Goal: Transaction & Acquisition: Purchase product/service

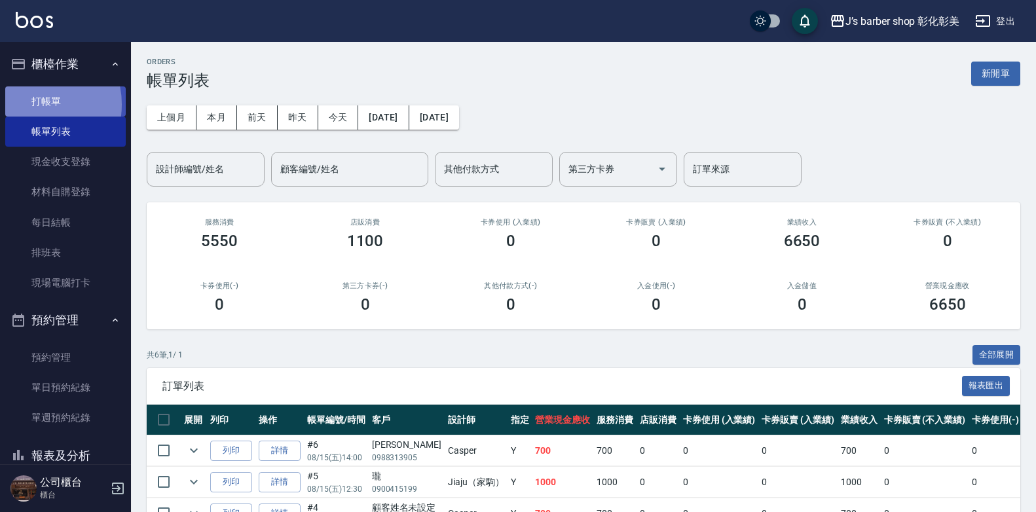
click at [32, 104] on link "打帳單" at bounding box center [65, 101] width 121 height 30
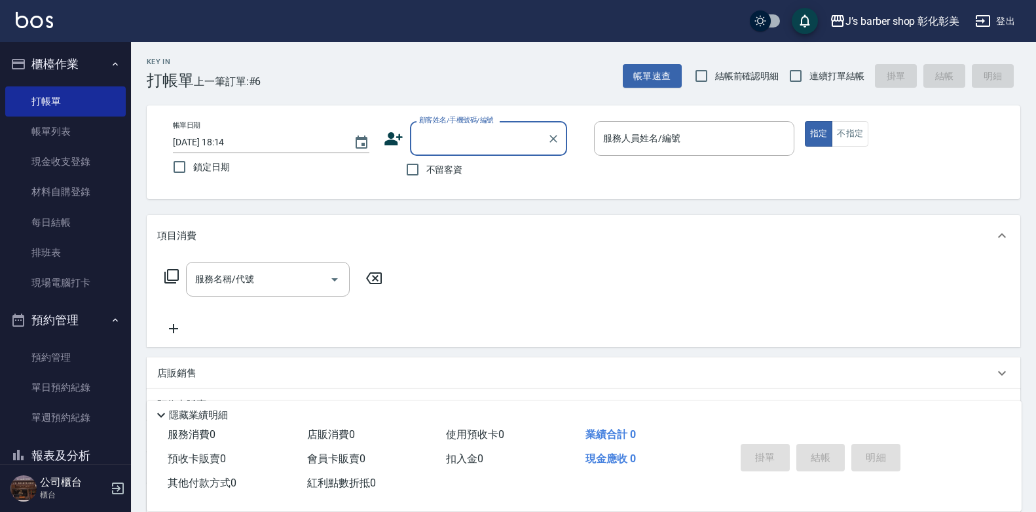
click at [227, 142] on input "[DATE] 18:14" at bounding box center [257, 143] width 168 height 22
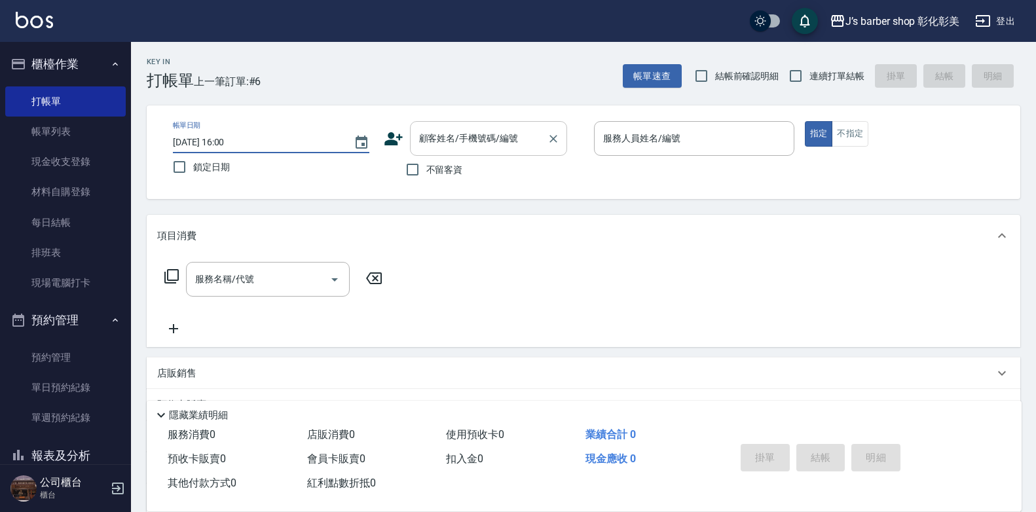
click at [440, 151] on div "顧客姓名/手機號碼/編號" at bounding box center [488, 138] width 157 height 35
type input "[DATE] 16:00"
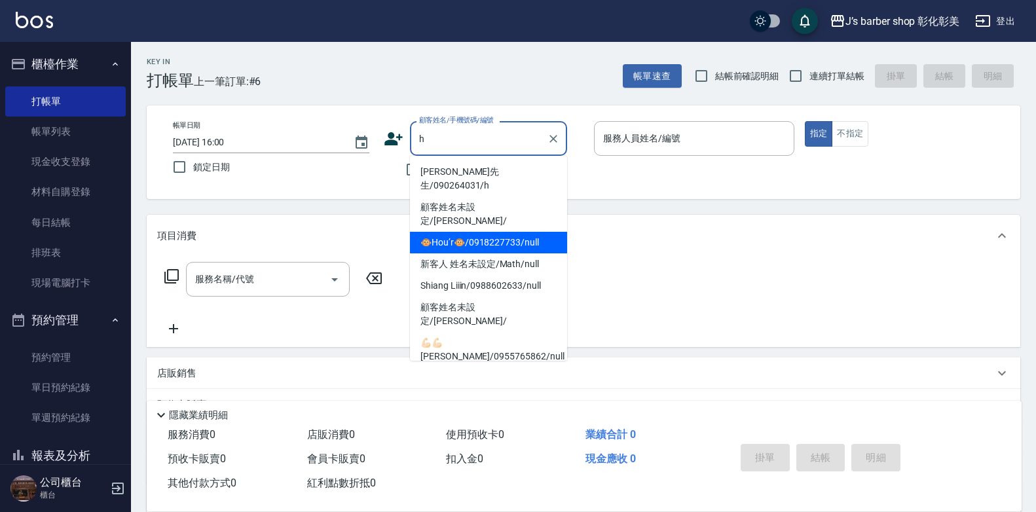
click at [471, 232] on li "🐵Hou’r🐵/0918227733/null" at bounding box center [488, 243] width 157 height 22
type input "🐵Hou’r🐵/0918227733/null"
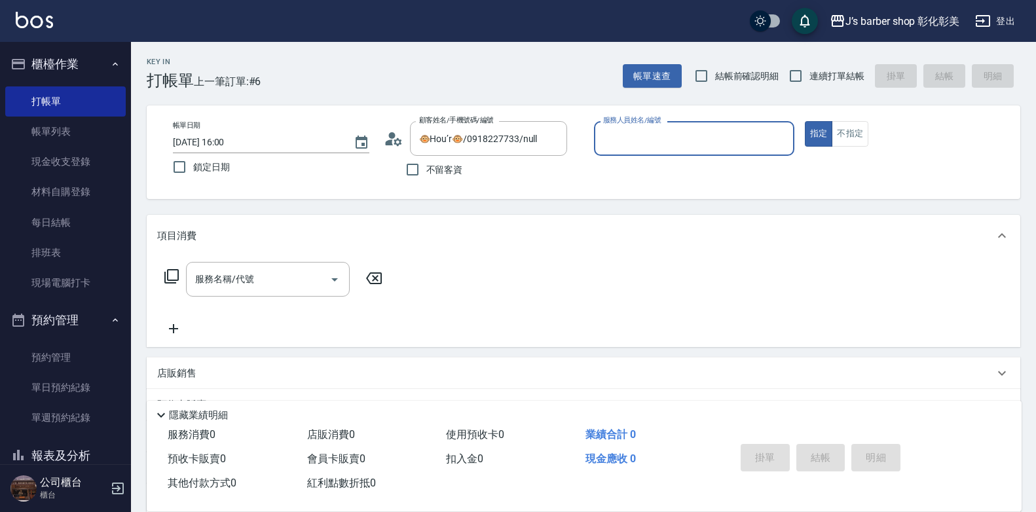
click at [627, 136] on input "服務人員姓名/編號" at bounding box center [694, 138] width 189 height 23
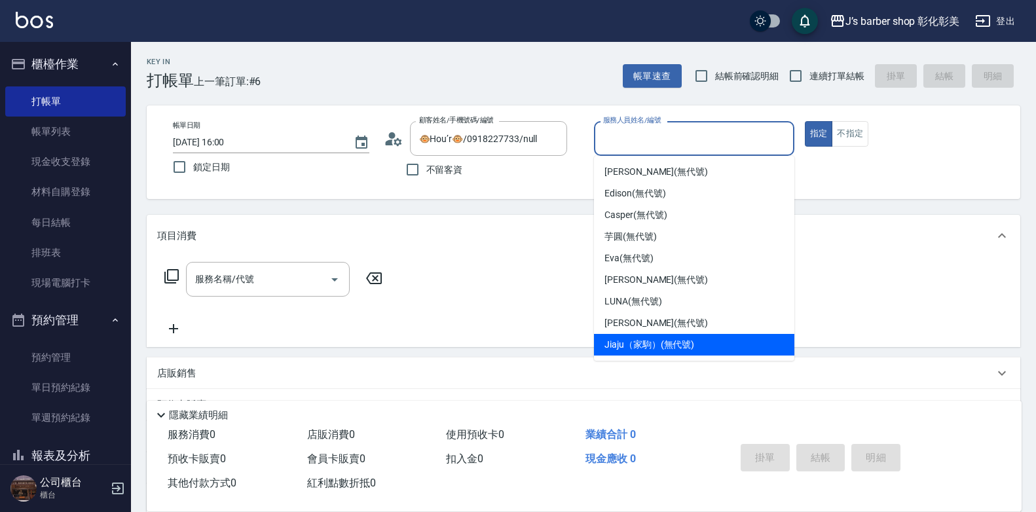
click at [633, 343] on span "Jiaju（家駒） (無代號)" at bounding box center [650, 345] width 90 height 14
type input "Jiaju（家駒）(無代號)"
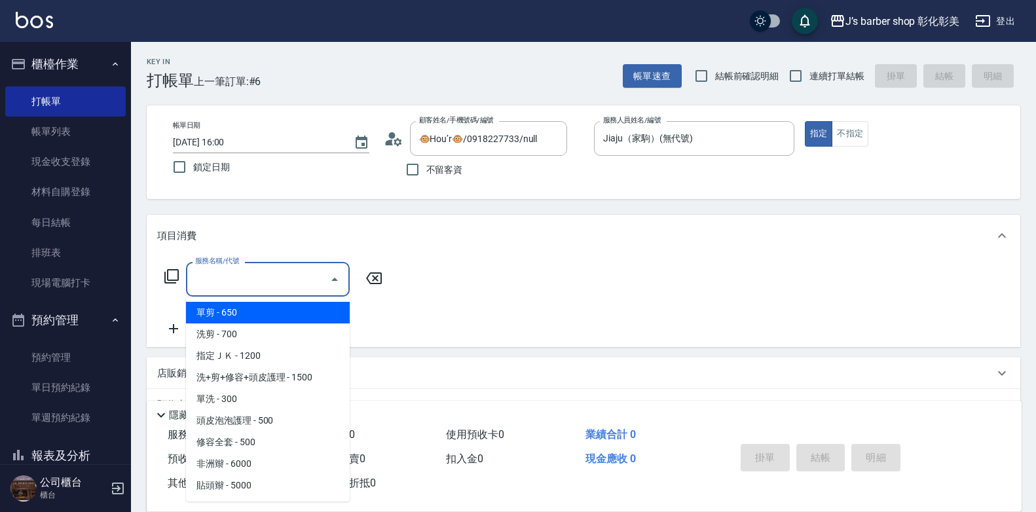
click at [288, 282] on input "服務名稱/代號" at bounding box center [258, 279] width 132 height 23
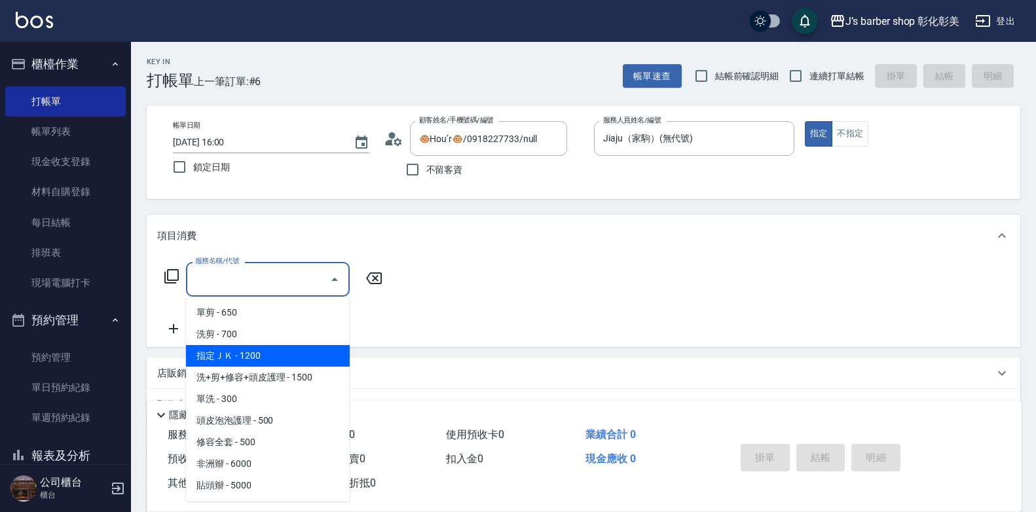
click at [282, 355] on span "指定ＪＫ - 1200" at bounding box center [268, 356] width 164 height 22
type input "指定ＪＫ(102)"
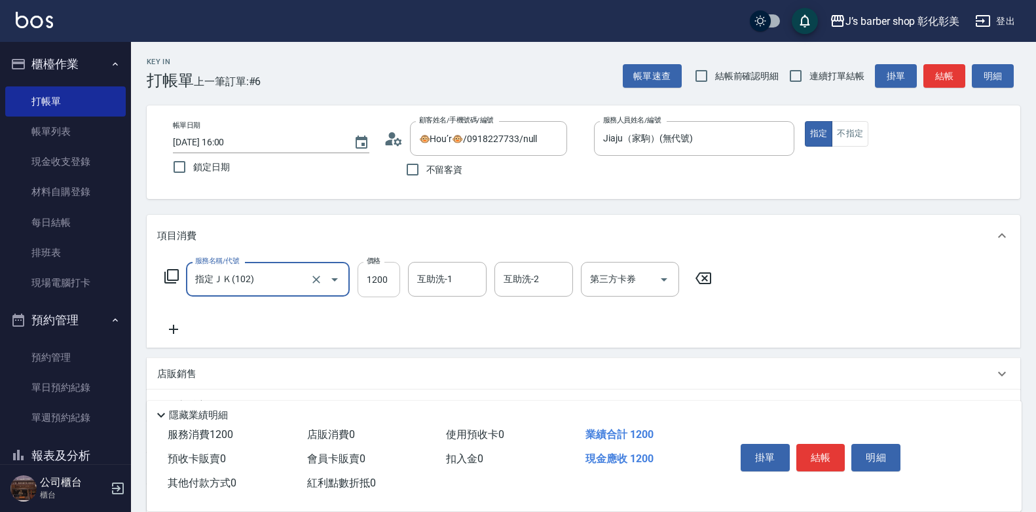
click at [373, 286] on input "1200" at bounding box center [379, 279] width 43 height 35
type input "1000"
click at [460, 276] on input "互助洗-1" at bounding box center [447, 279] width 67 height 23
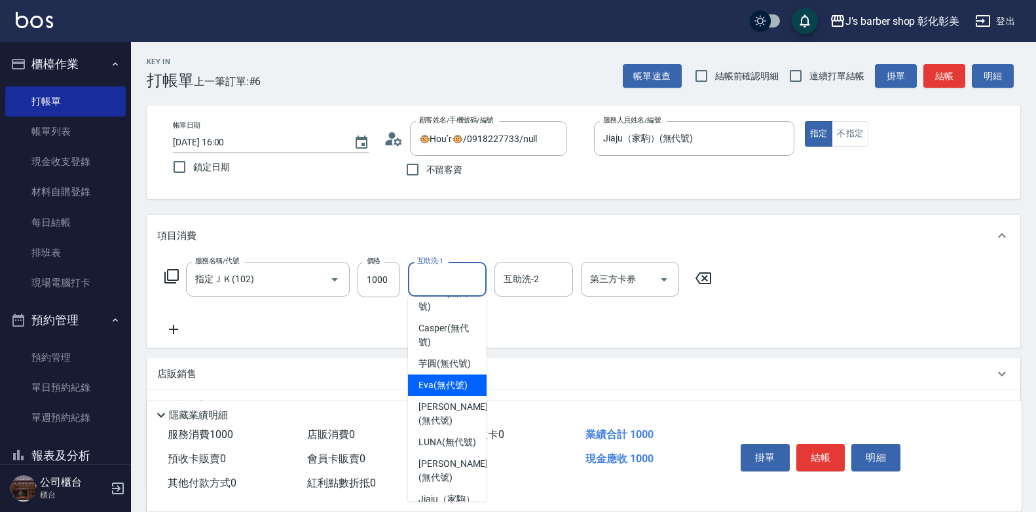
scroll to position [110, 0]
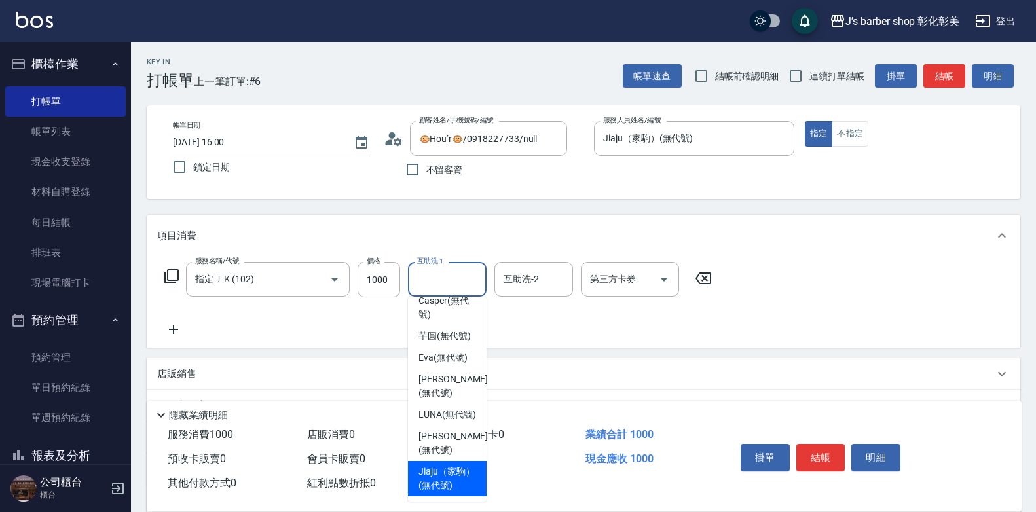
click at [440, 465] on span "Jiaju（家駒） (無代號)" at bounding box center [448, 479] width 58 height 28
type input "Jiaju（家駒）(無代號)"
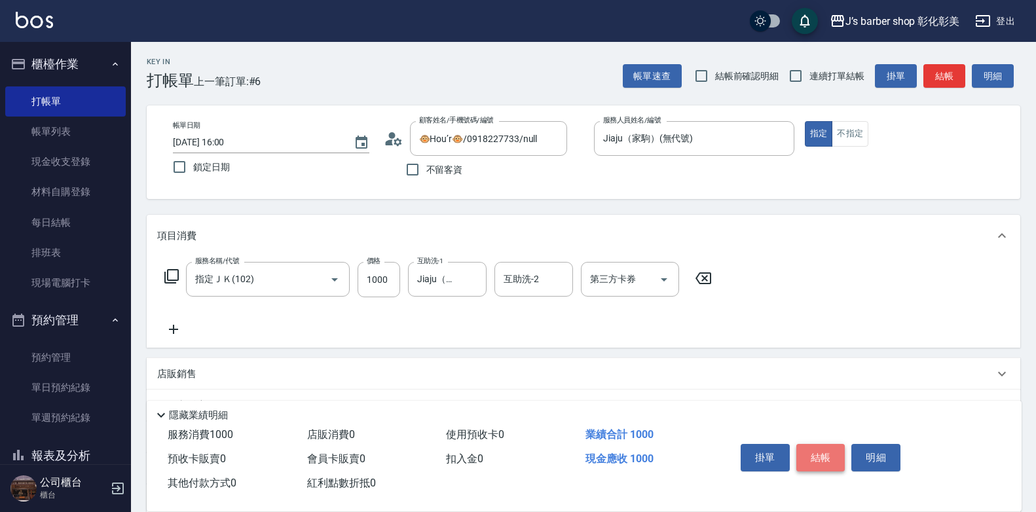
click at [821, 458] on button "結帳" at bounding box center [821, 458] width 49 height 28
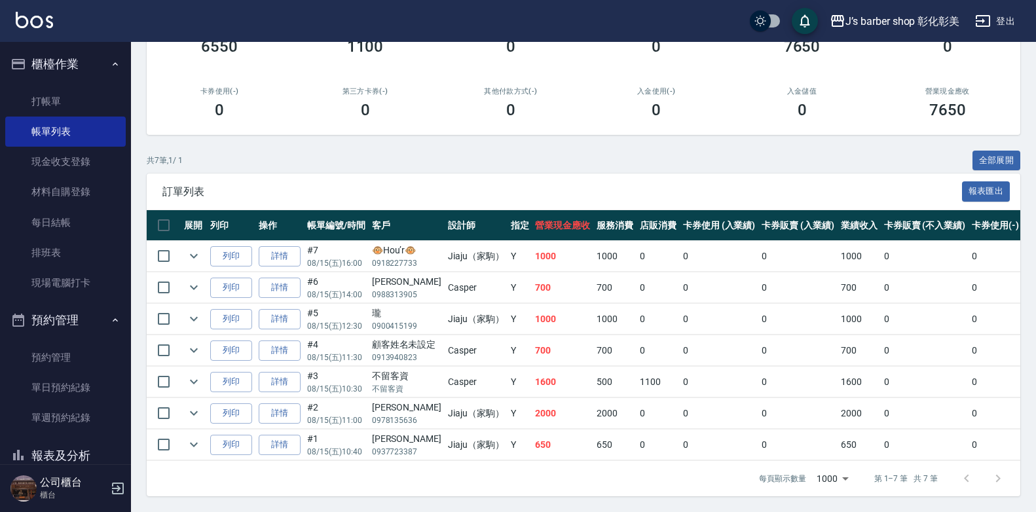
scroll to position [204, 0]
